Goal: Contribute content: Add original content to the website for others to see

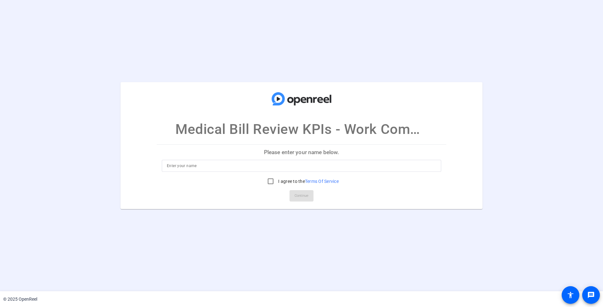
click at [174, 168] on input at bounding box center [301, 166] width 269 height 8
type input "Curt McCray"
click at [269, 183] on input "I agree to the Terms Of Service" at bounding box center [270, 181] width 13 height 13
checkbox input "true"
click at [297, 198] on span "Continue" at bounding box center [302, 195] width 14 height 9
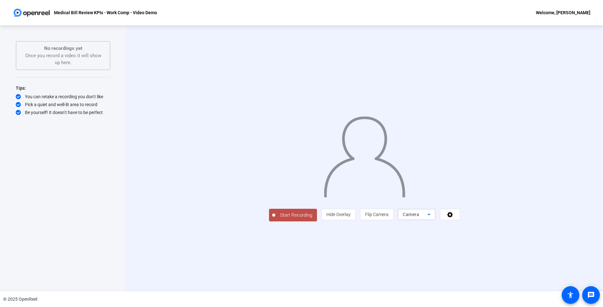
click at [433, 218] on icon at bounding box center [429, 214] width 8 height 8
click at [489, 228] on span "Screen" at bounding box center [486, 227] width 12 height 8
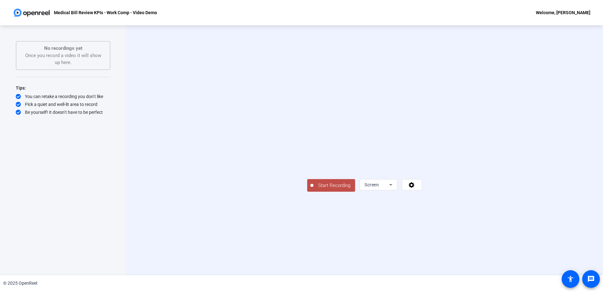
click at [314, 189] on span "Start Recording" at bounding box center [335, 185] width 42 height 7
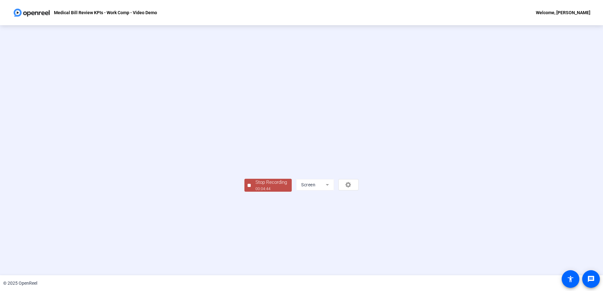
click at [256, 192] on div "00:04:44" at bounding box center [272, 189] width 32 height 6
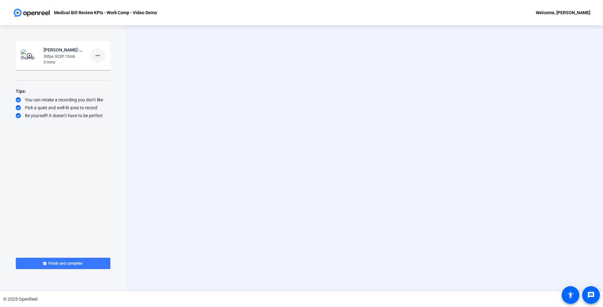
click at [99, 56] on mat-icon "more_horiz" at bounding box center [98, 56] width 8 height 8
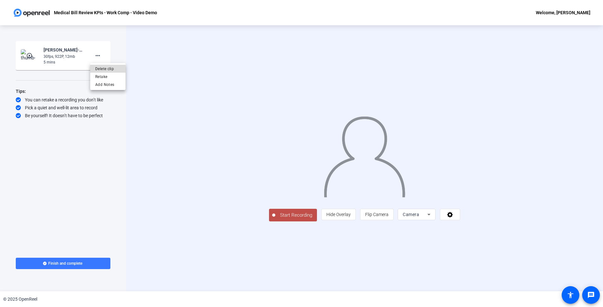
click at [104, 70] on span "Delete clip" at bounding box center [107, 69] width 25 height 8
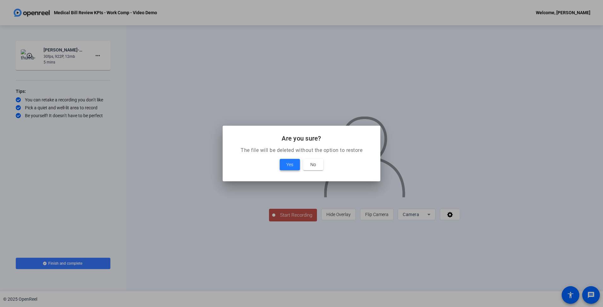
click at [288, 165] on span "Yes" at bounding box center [290, 165] width 7 height 8
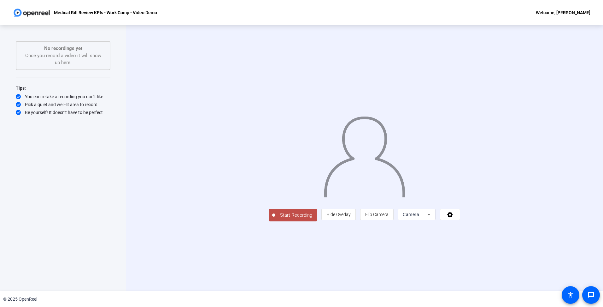
click at [275, 219] on span "Start Recording" at bounding box center [296, 214] width 42 height 7
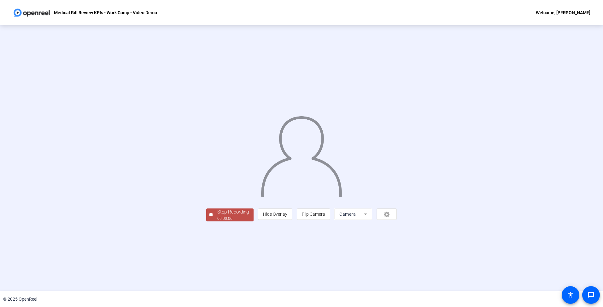
click at [217, 216] on div "Stop Recording" at bounding box center [233, 211] width 32 height 7
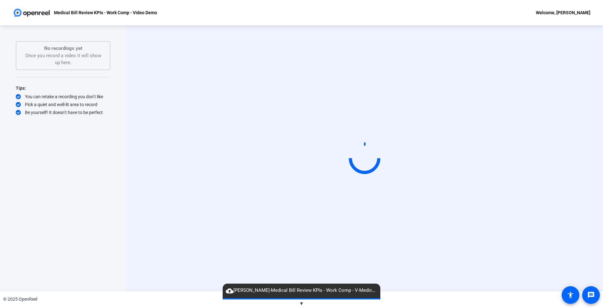
click at [302, 305] on span "▼" at bounding box center [301, 303] width 5 height 6
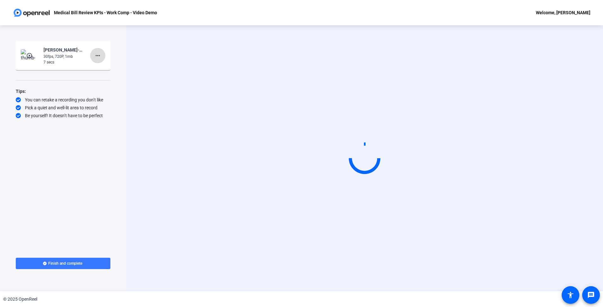
click at [97, 56] on mat-icon "more_horiz" at bounding box center [98, 56] width 8 height 8
click at [105, 71] on span "Delete clip" at bounding box center [107, 69] width 25 height 8
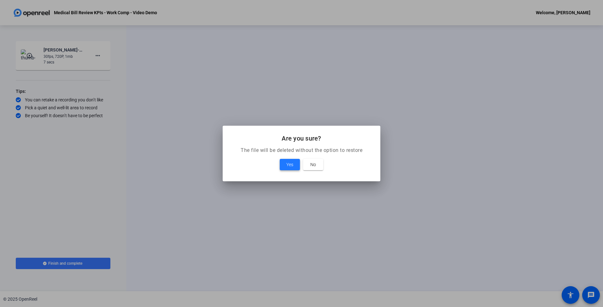
click at [288, 165] on span "Yes" at bounding box center [290, 165] width 7 height 8
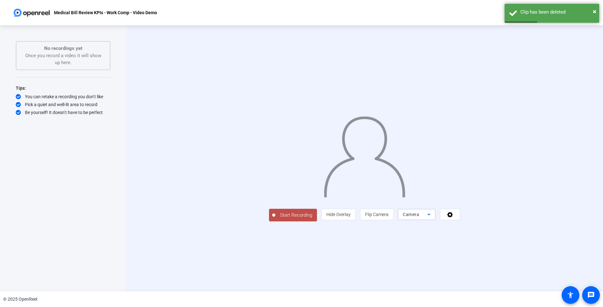
click at [433, 218] on icon at bounding box center [429, 214] width 8 height 8
click at [496, 228] on mat-option "Screen" at bounding box center [497, 227] width 38 height 13
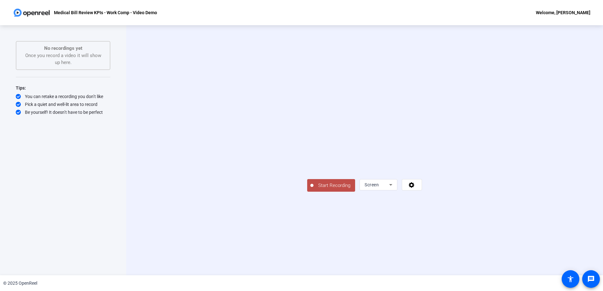
click at [314, 189] on span "Start Recording" at bounding box center [335, 185] width 42 height 7
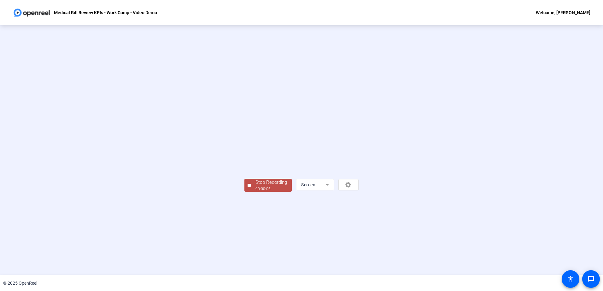
click at [256, 192] on div "00:00:06" at bounding box center [272, 189] width 32 height 6
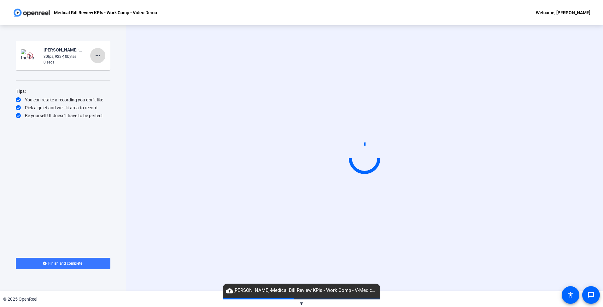
click at [98, 60] on span at bounding box center [97, 55] width 15 height 15
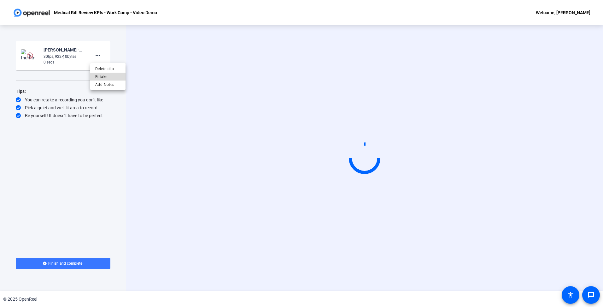
click at [99, 79] on span "Retake" at bounding box center [107, 77] width 25 height 8
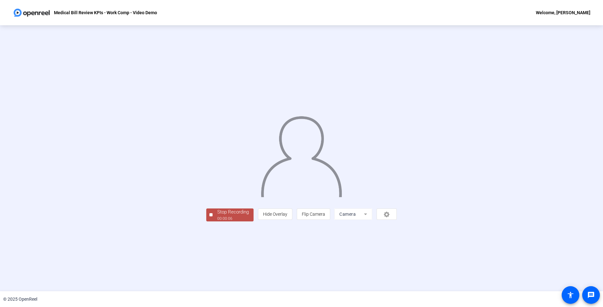
click at [217, 221] on div "00:00:06" at bounding box center [233, 219] width 32 height 6
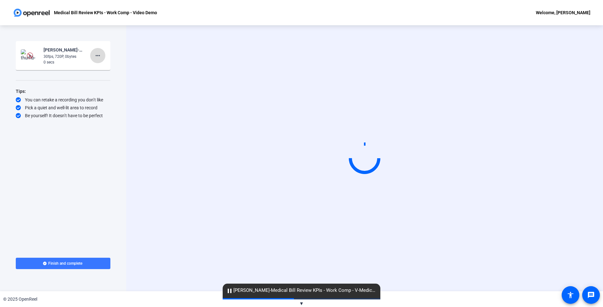
click at [98, 56] on mat-icon "more_horiz" at bounding box center [98, 56] width 8 height 8
click at [107, 70] on span "Delete clip" at bounding box center [107, 69] width 25 height 8
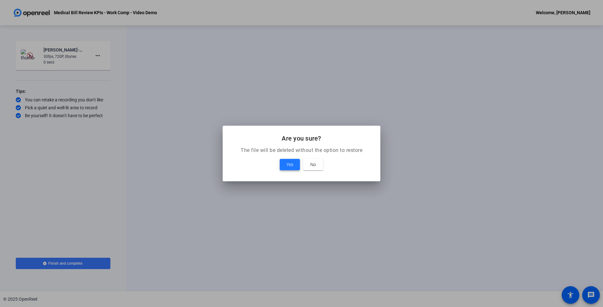
click at [291, 164] on span "Yes" at bounding box center [290, 165] width 7 height 8
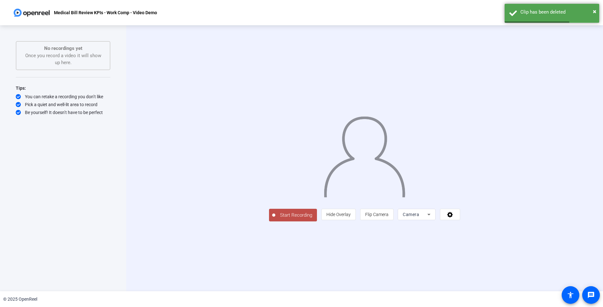
click at [433, 218] on icon at bounding box center [429, 214] width 8 height 8
click at [495, 230] on mat-option "Screen" at bounding box center [497, 227] width 38 height 13
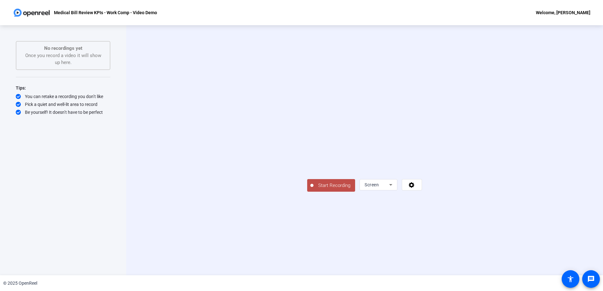
click at [314, 189] on span "Start Recording" at bounding box center [335, 185] width 42 height 7
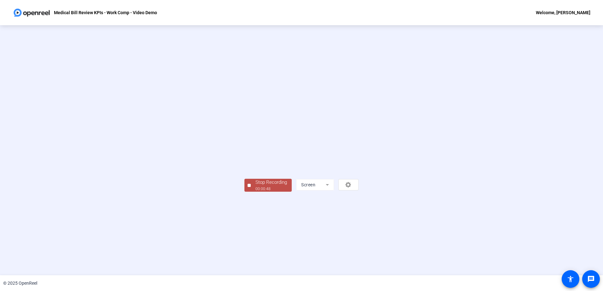
click at [251, 192] on span "Stop Recording 00:00:48" at bounding box center [271, 185] width 41 height 13
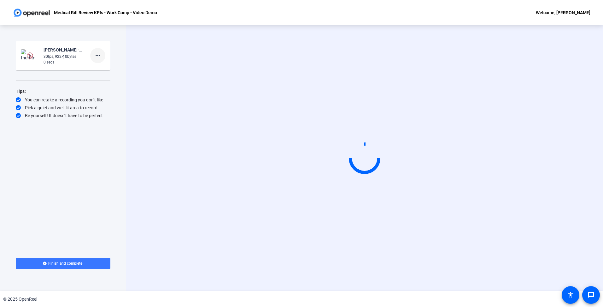
click at [97, 58] on mat-icon "more_horiz" at bounding box center [98, 56] width 8 height 8
click at [102, 68] on span "Delete clip" at bounding box center [107, 69] width 25 height 8
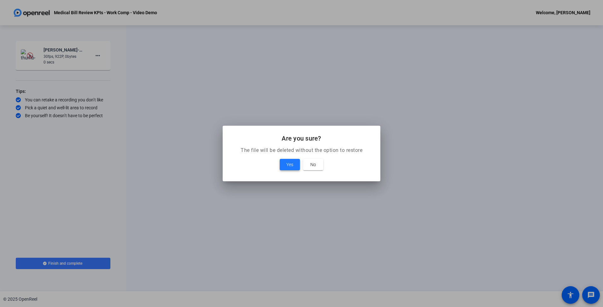
click at [284, 164] on span at bounding box center [290, 164] width 20 height 15
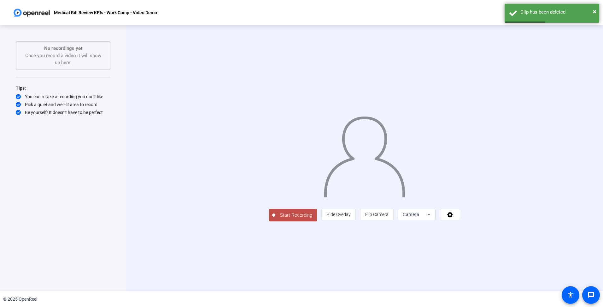
click at [431, 220] on div "Camera" at bounding box center [417, 214] width 28 height 11
click at [493, 232] on mat-option "Screen" at bounding box center [497, 227] width 38 height 13
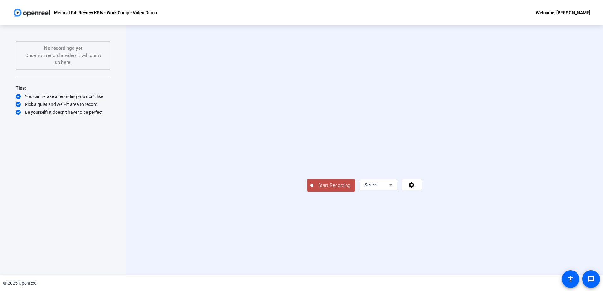
click at [314, 189] on span "Start Recording" at bounding box center [335, 185] width 42 height 7
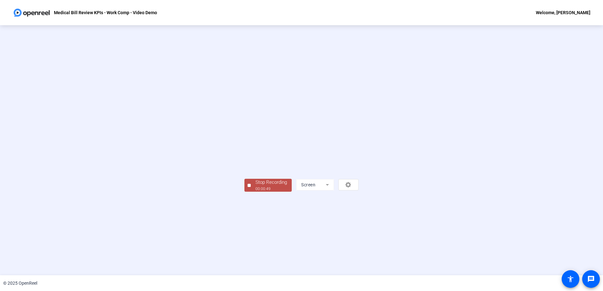
click at [256, 186] on div "Stop Recording" at bounding box center [272, 182] width 32 height 7
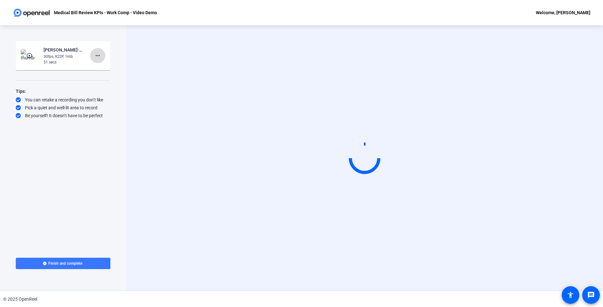
click at [98, 56] on mat-icon "more_horiz" at bounding box center [98, 56] width 8 height 8
click at [103, 70] on span "Delete clip" at bounding box center [107, 69] width 25 height 8
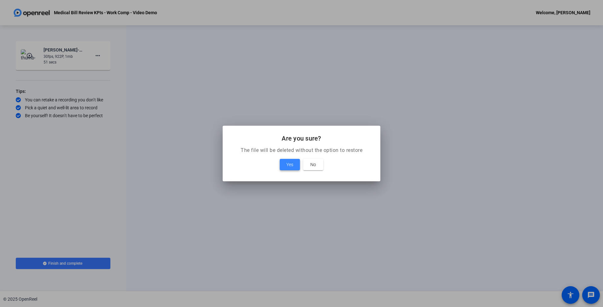
click at [294, 163] on span at bounding box center [290, 164] width 20 height 15
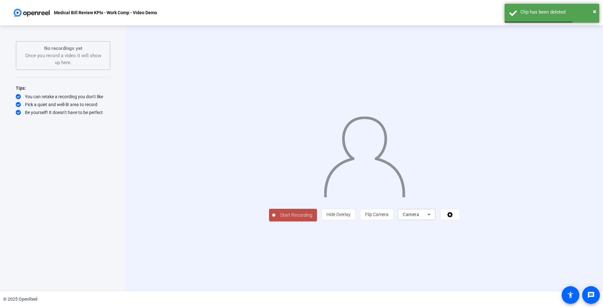
click at [433, 218] on icon at bounding box center [429, 214] width 8 height 8
click at [486, 228] on span "Screen" at bounding box center [486, 227] width 12 height 8
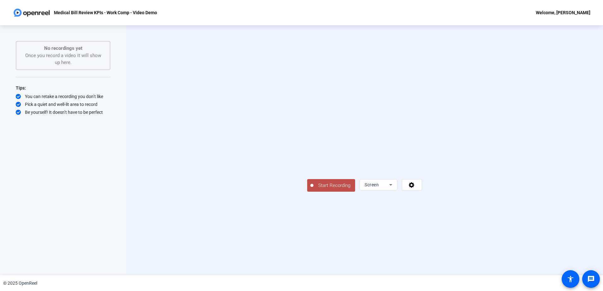
click at [314, 189] on span "Start Recording" at bounding box center [335, 185] width 42 height 7
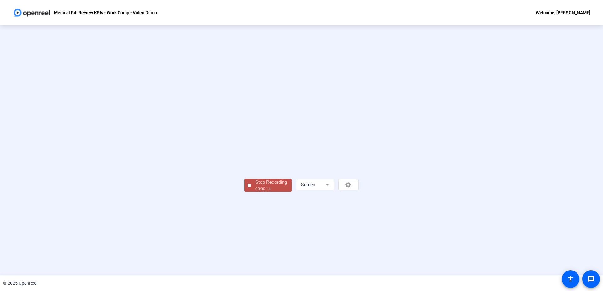
click at [256, 192] on div "00:00:14" at bounding box center [272, 189] width 32 height 6
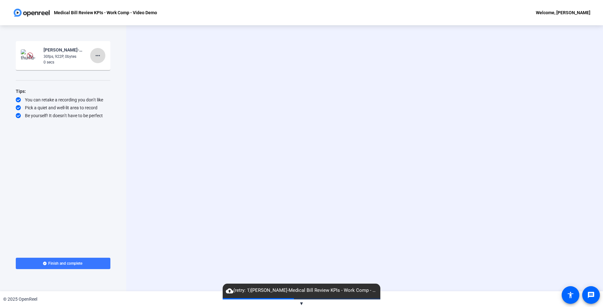
click at [99, 59] on button "more_horiz" at bounding box center [97, 55] width 15 height 15
click at [97, 71] on span "Delete clip" at bounding box center [107, 69] width 25 height 8
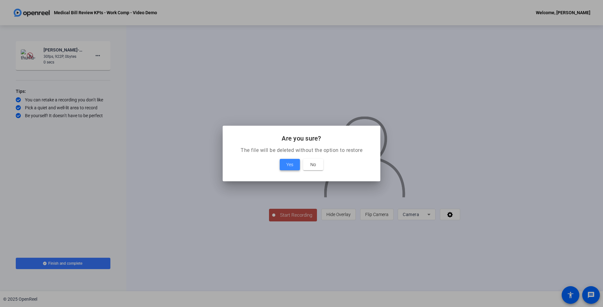
click at [288, 168] on span "Yes" at bounding box center [290, 165] width 7 height 8
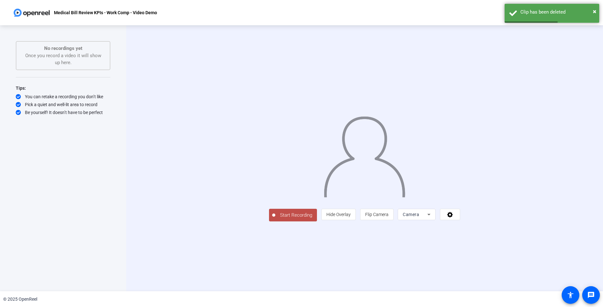
click at [436, 220] on div "Camera" at bounding box center [417, 214] width 38 height 11
click at [492, 229] on span "Screen" at bounding box center [486, 227] width 12 height 8
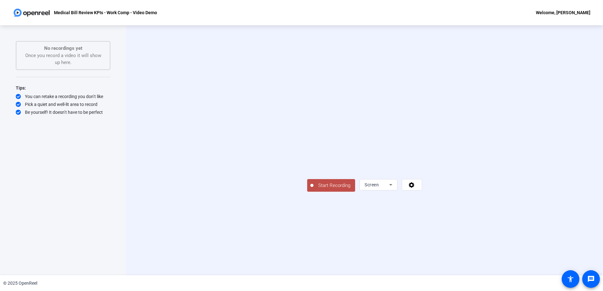
click at [314, 189] on span "Start Recording" at bounding box center [335, 185] width 42 height 7
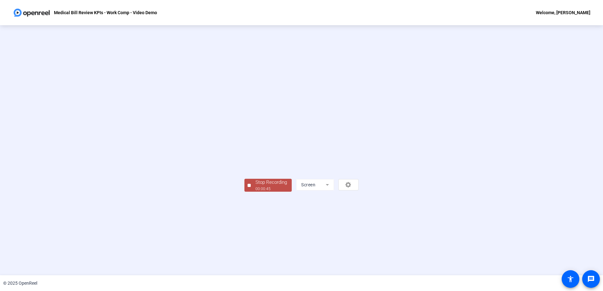
click at [256, 192] on div "00:00:45" at bounding box center [272, 189] width 32 height 6
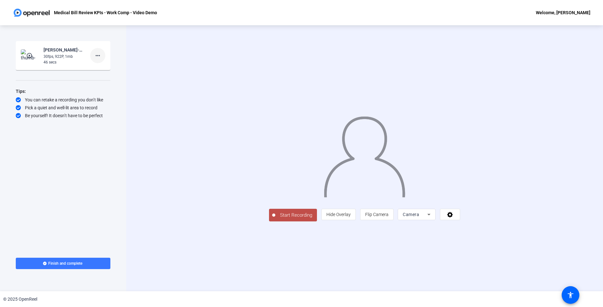
click at [96, 58] on mat-icon "more_horiz" at bounding box center [98, 56] width 8 height 8
click at [105, 70] on span "Delete clip" at bounding box center [107, 69] width 25 height 8
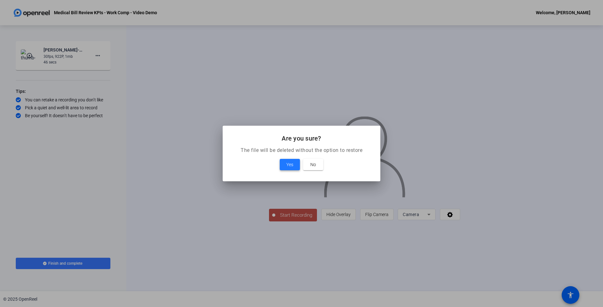
click at [285, 166] on span at bounding box center [290, 164] width 20 height 15
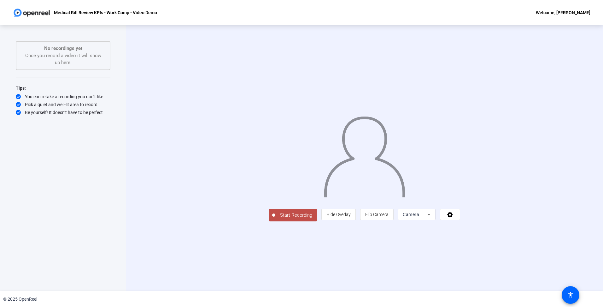
click at [433, 218] on icon at bounding box center [429, 214] width 8 height 8
click at [488, 229] on span "Screen" at bounding box center [486, 227] width 12 height 8
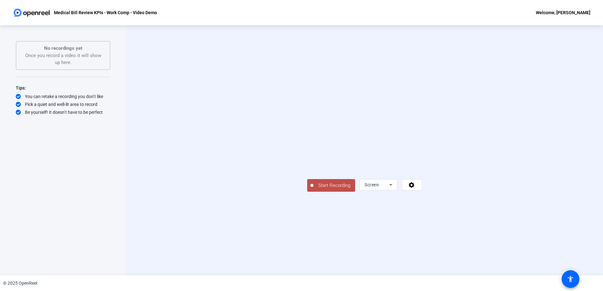
click at [314, 189] on span "Start Recording" at bounding box center [335, 185] width 42 height 7
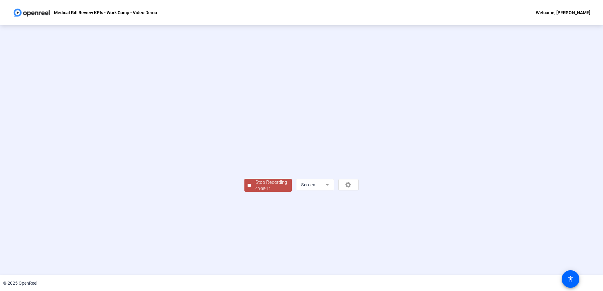
click at [256, 186] on div "Stop Recording" at bounding box center [272, 182] width 32 height 7
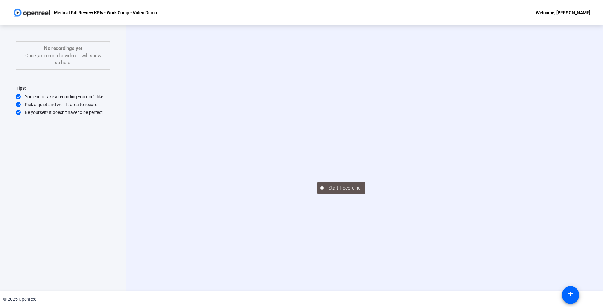
click at [64, 54] on div "No recordings yet Once you record a video it will show up here." at bounding box center [63, 55] width 81 height 21
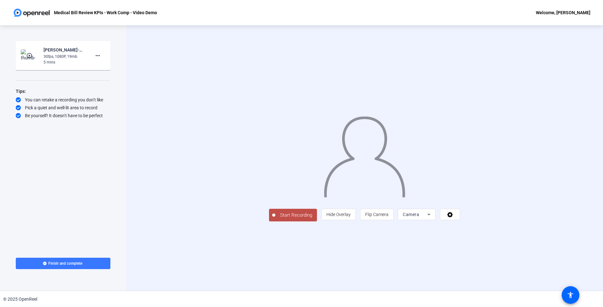
click at [27, 57] on mat-icon "play_circle_outline" at bounding box center [30, 55] width 8 height 6
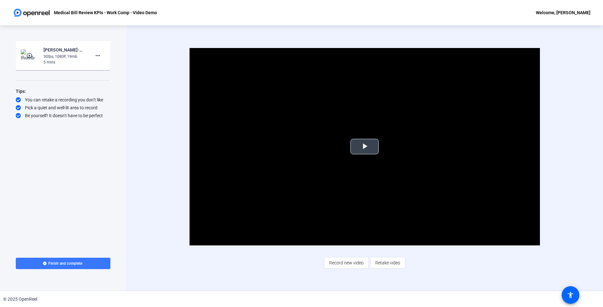
click at [365, 146] on span "Video Player" at bounding box center [365, 146] width 0 height 0
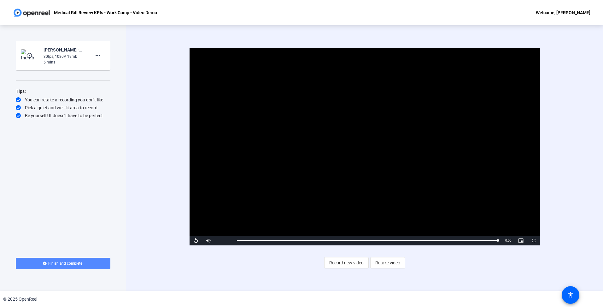
click at [58, 266] on span at bounding box center [63, 263] width 95 height 15
